Goal: Navigation & Orientation: Find specific page/section

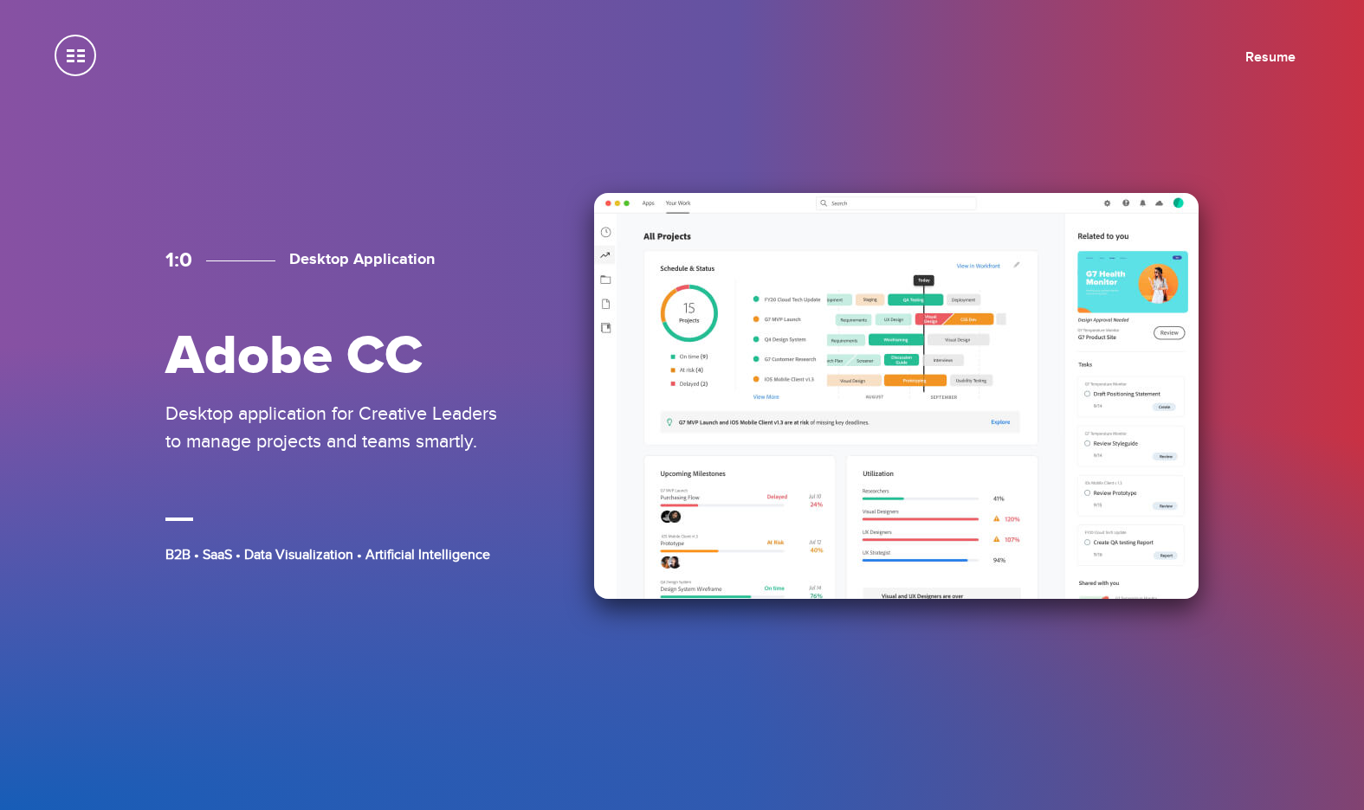
click at [456, 404] on p "Desktop application for Creative Leaders to manage projects and teams smartly." at bounding box center [338, 427] width 346 height 55
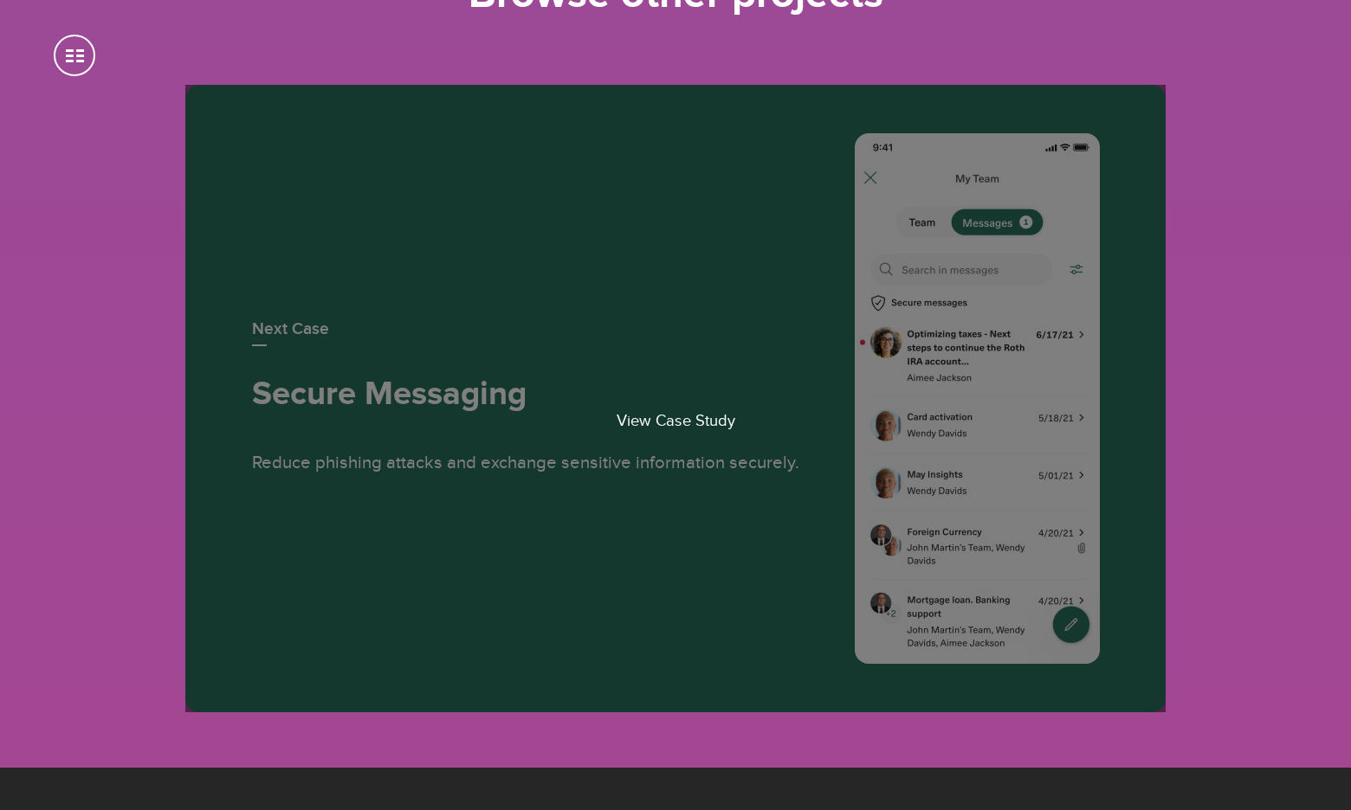
scroll to position [9182, 0]
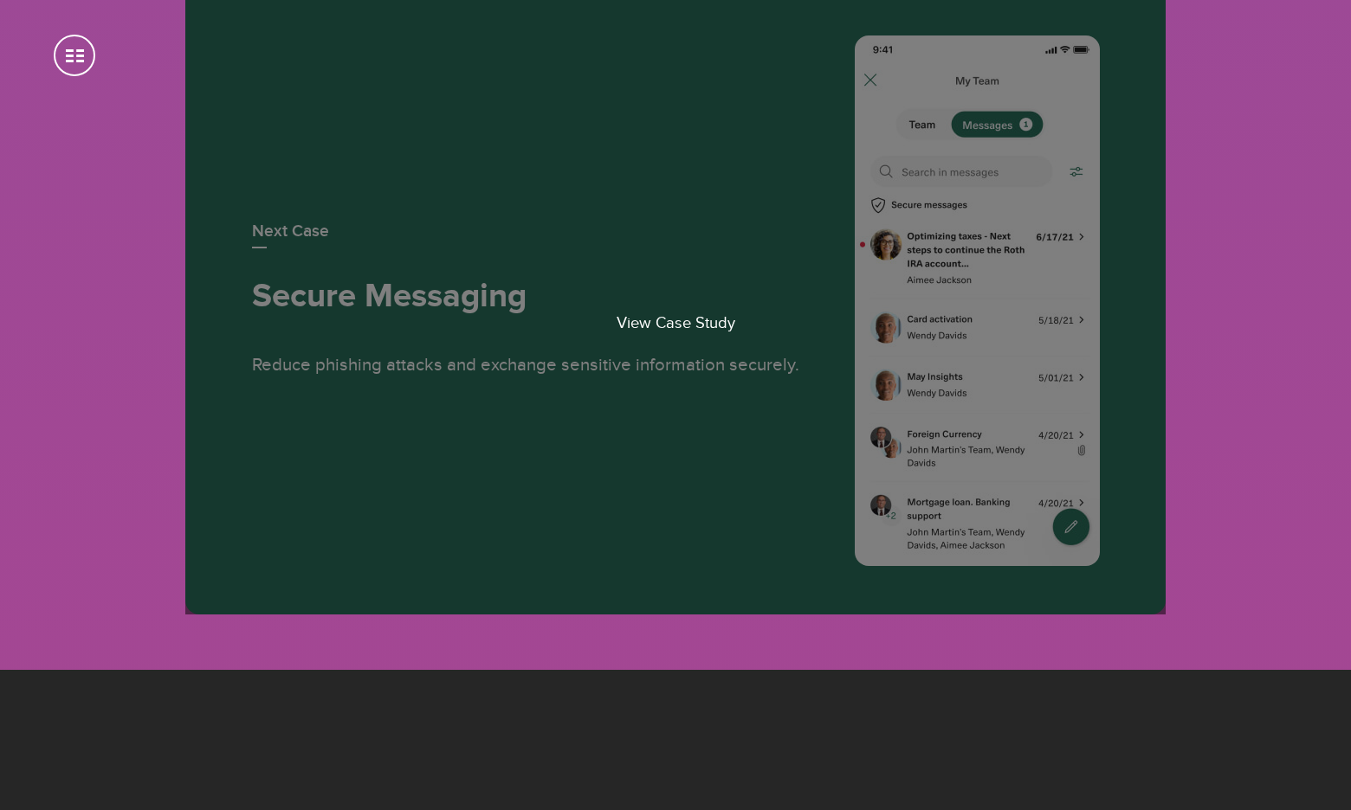
click at [524, 525] on link "View Case Study" at bounding box center [675, 301] width 980 height 628
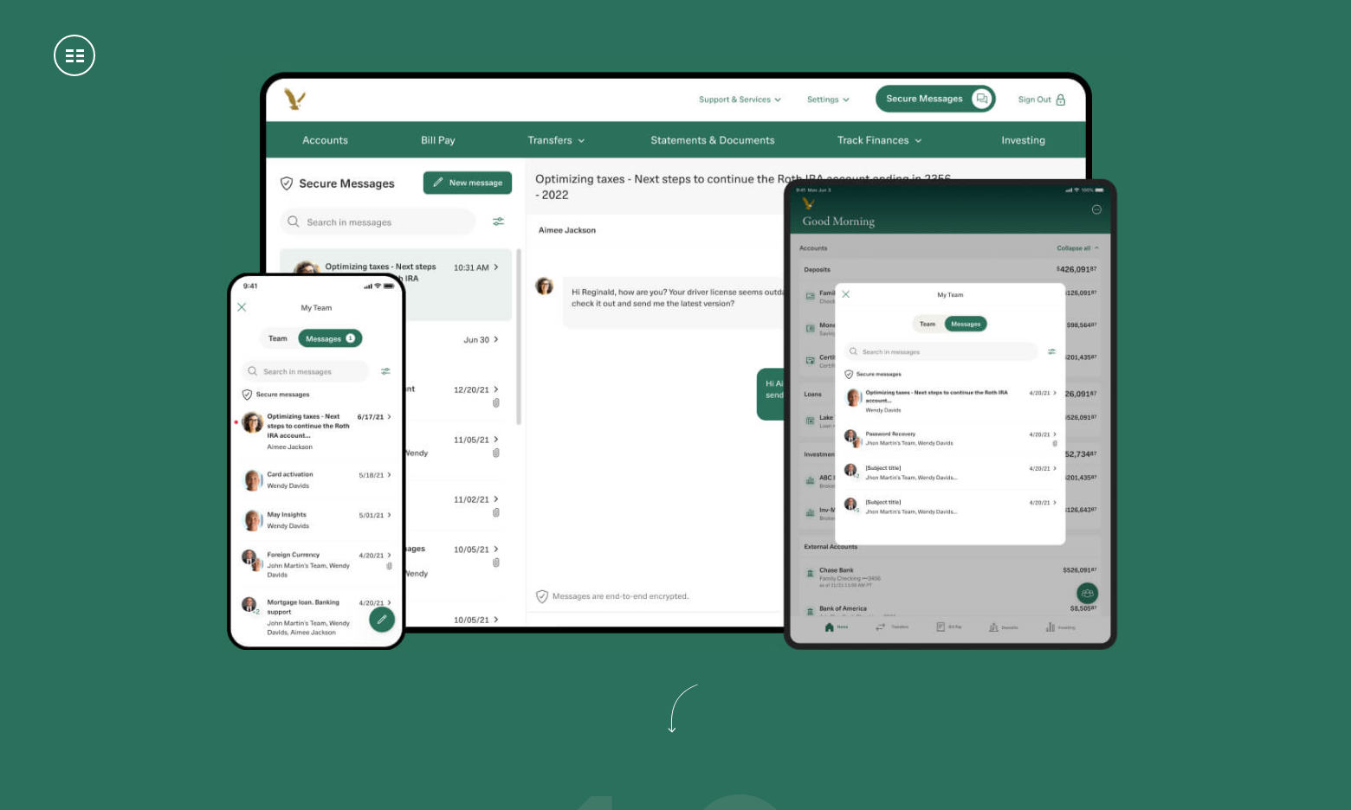
click at [63, 53] on span at bounding box center [75, 56] width 42 height 42
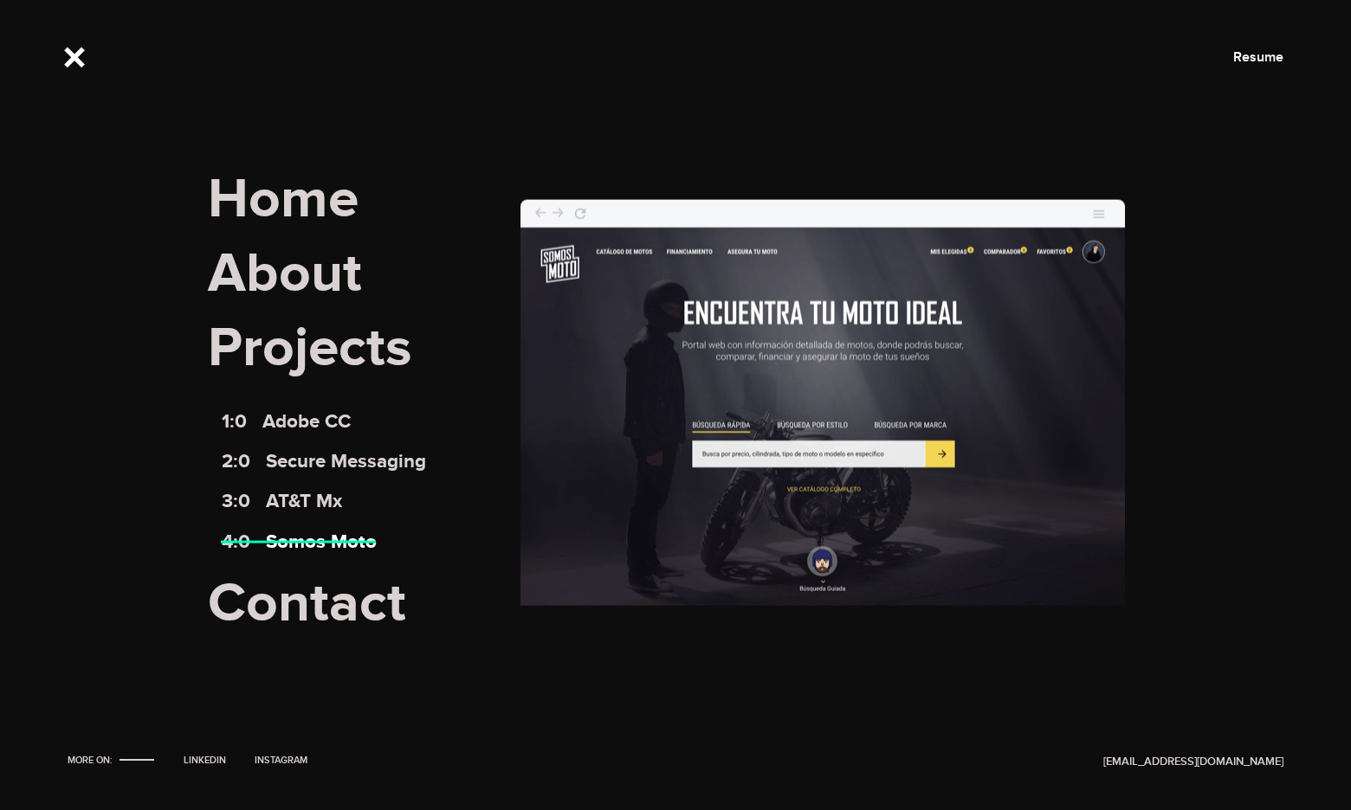
click at [302, 535] on link "4:0 Somos Moto" at bounding box center [299, 541] width 155 height 23
